Goal: Task Accomplishment & Management: Manage account settings

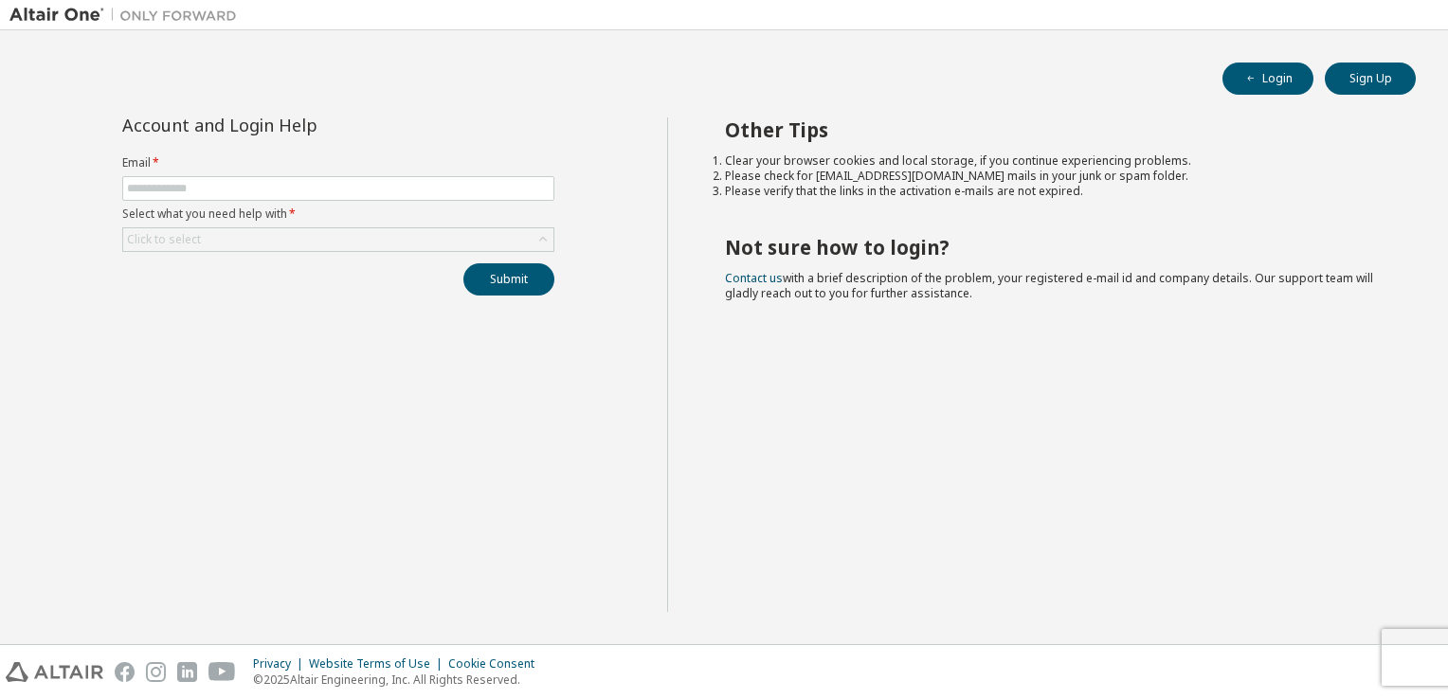
click at [366, 195] on span at bounding box center [338, 188] width 432 height 25
click at [368, 184] on input "text" at bounding box center [338, 188] width 423 height 15
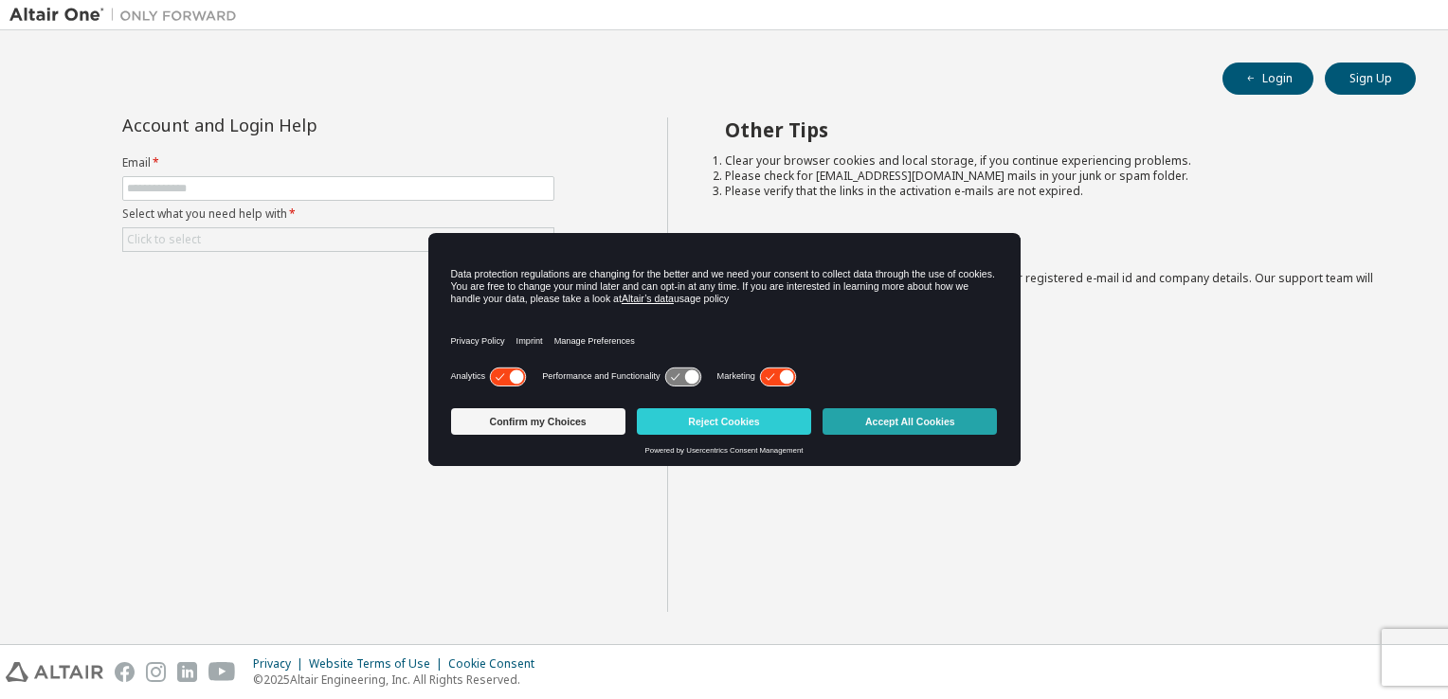
click at [888, 426] on button "Accept All Cookies" at bounding box center [910, 421] width 174 height 27
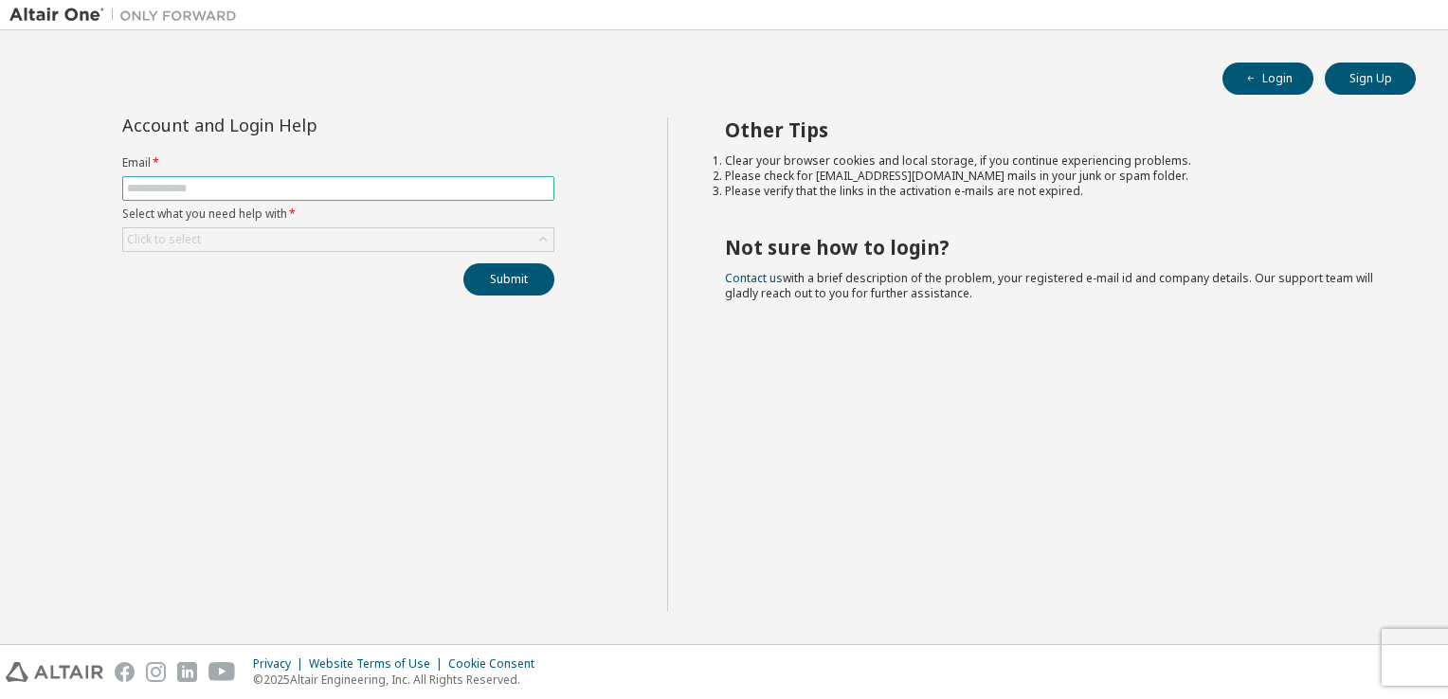
click at [314, 195] on span at bounding box center [338, 188] width 432 height 25
click at [314, 189] on input "text" at bounding box center [338, 188] width 423 height 15
type input "**********"
click at [229, 235] on div "Click to select" at bounding box center [338, 239] width 430 height 23
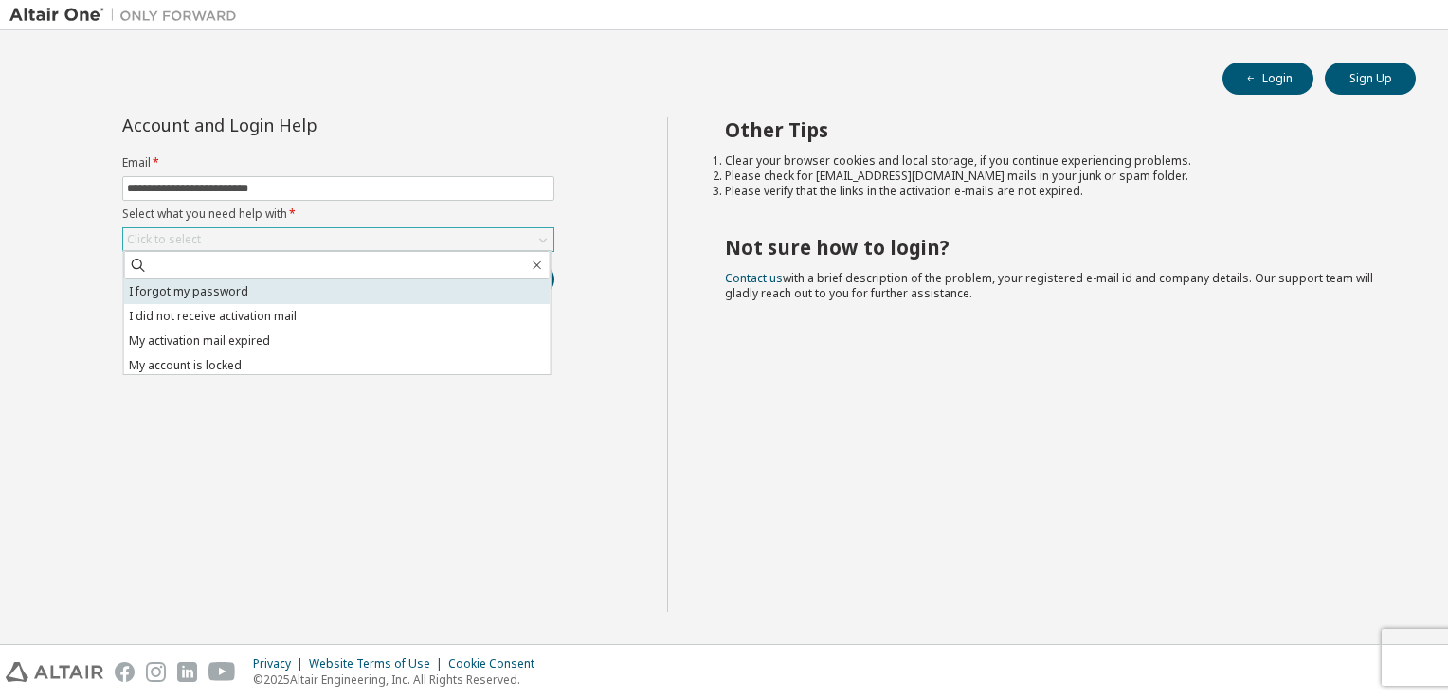
click at [245, 296] on li "I forgot my password" at bounding box center [337, 292] width 426 height 25
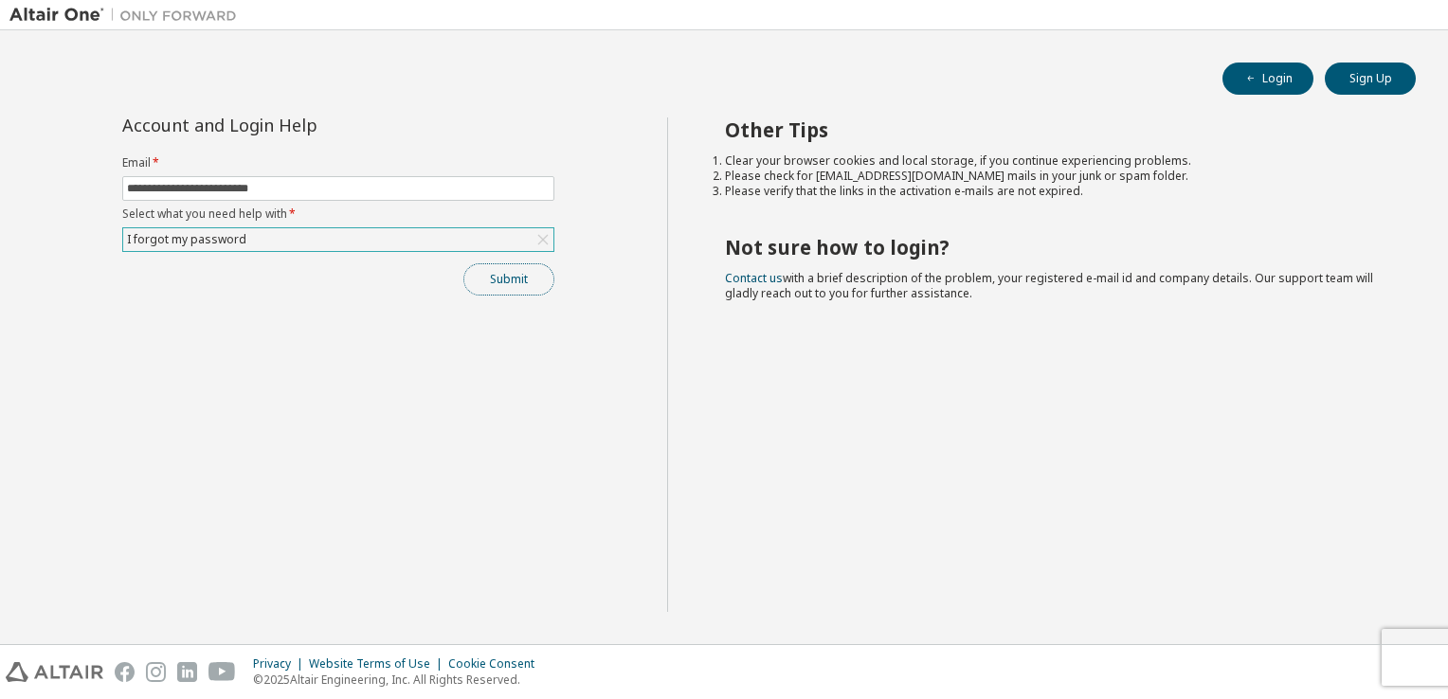
click at [487, 277] on button "Submit" at bounding box center [508, 279] width 91 height 32
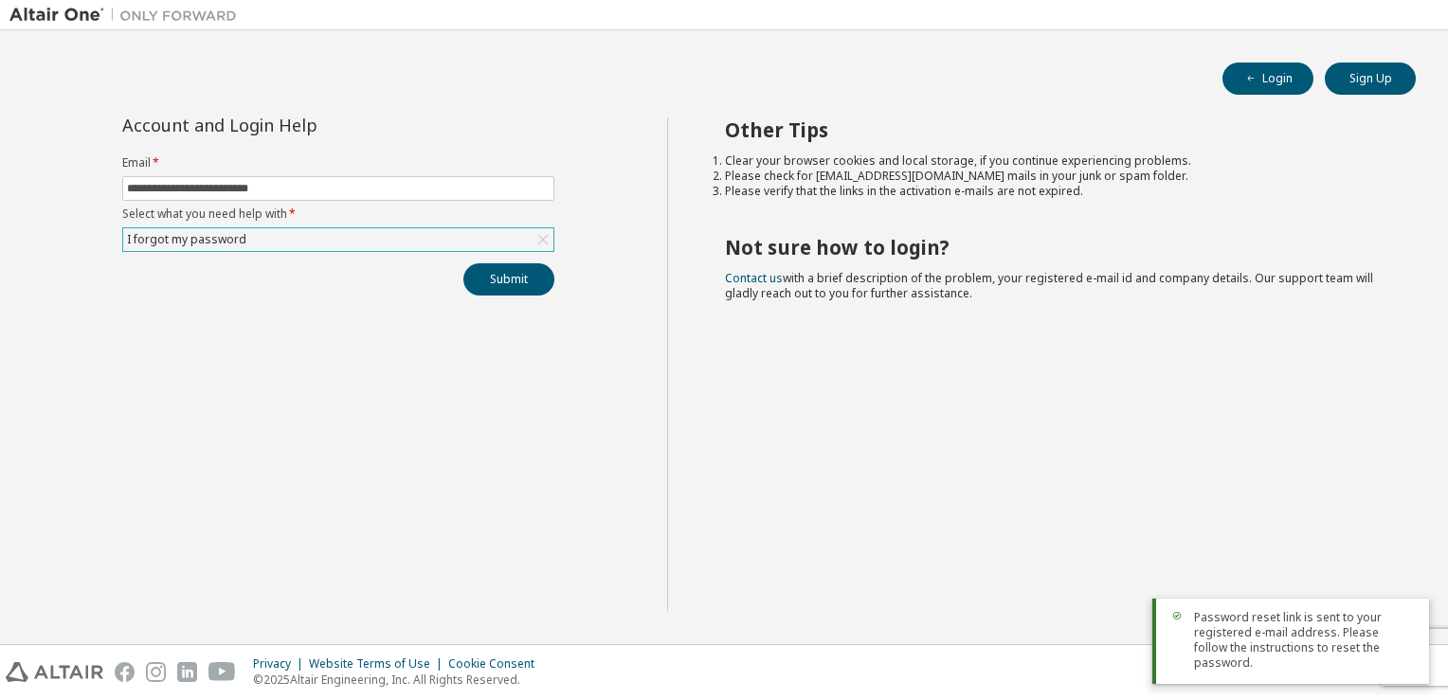
click at [1193, 646] on div "Password reset link is sent to your registered e-mail address. Please follow th…" at bounding box center [1290, 641] width 277 height 85
